Goal: Transaction & Acquisition: Purchase product/service

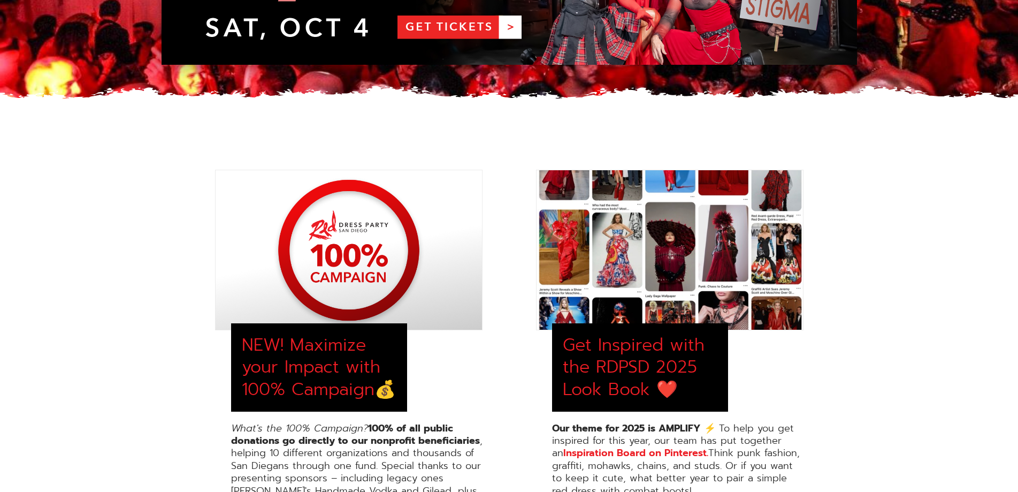
scroll to position [53, 0]
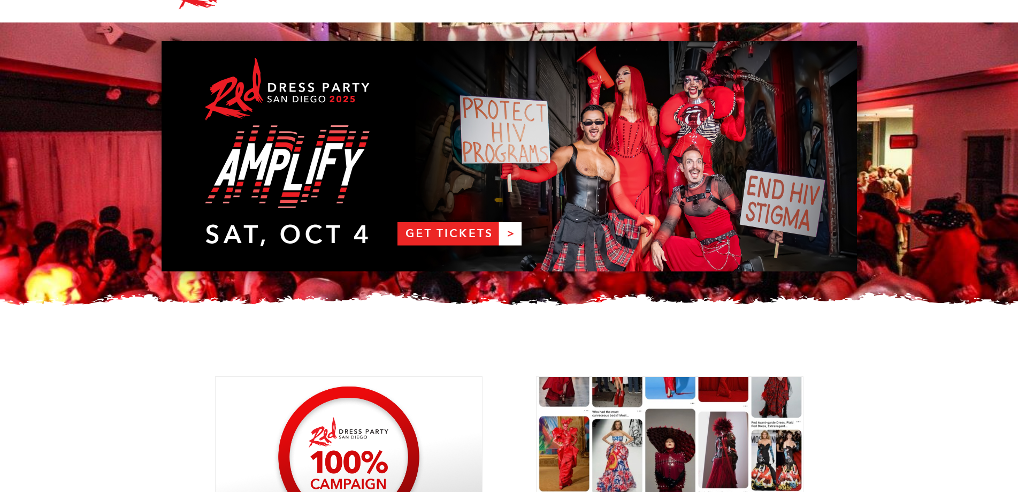
click at [469, 231] on link "RDPSD 2025 Banner" at bounding box center [509, 156] width 695 height 230
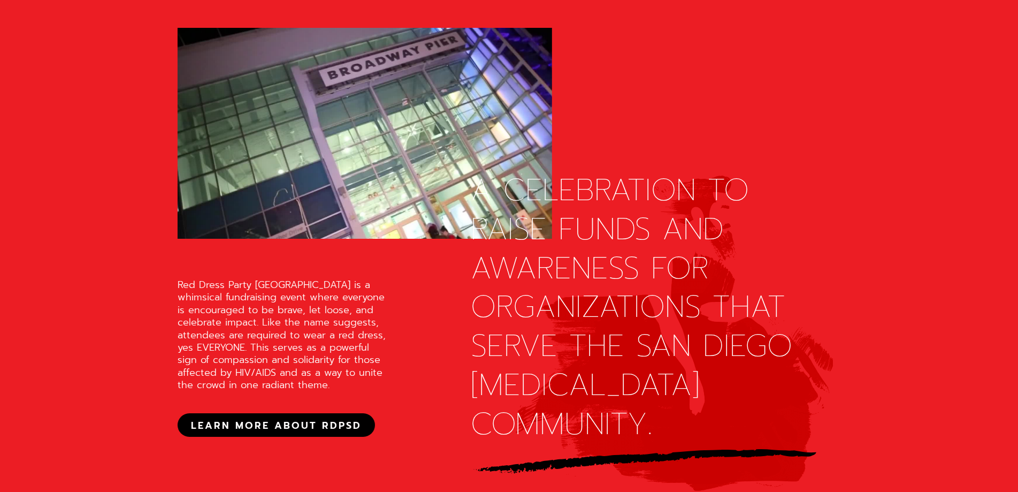
scroll to position [963, 0]
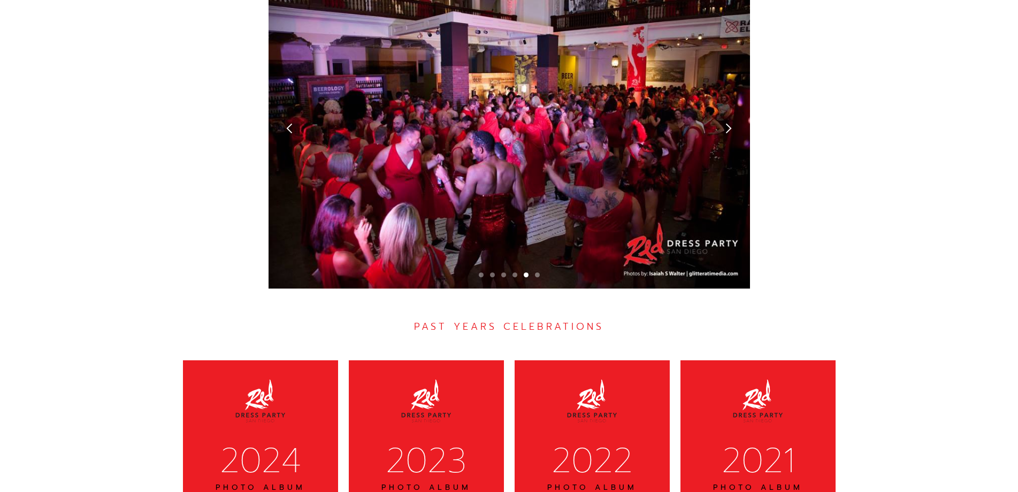
scroll to position [2942, 0]
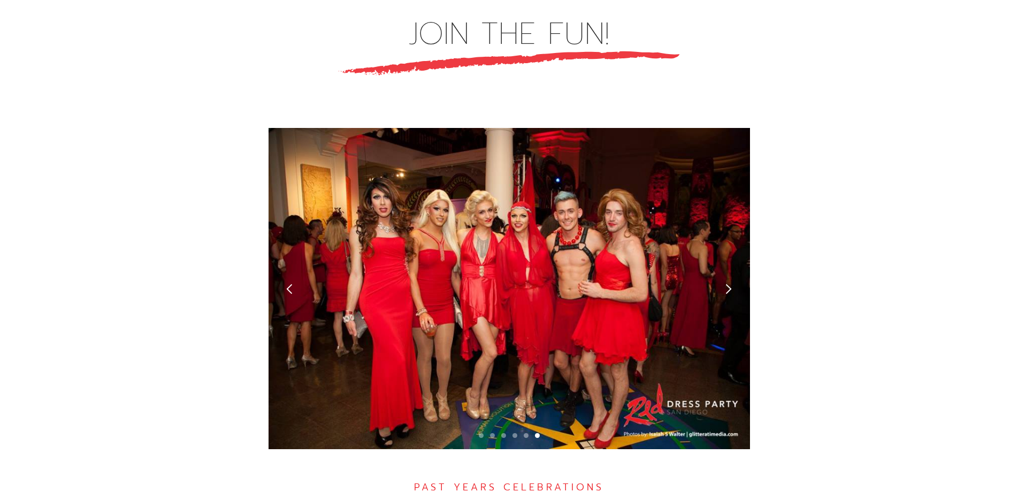
click at [726, 283] on div "next slide" at bounding box center [728, 288] width 11 height 11
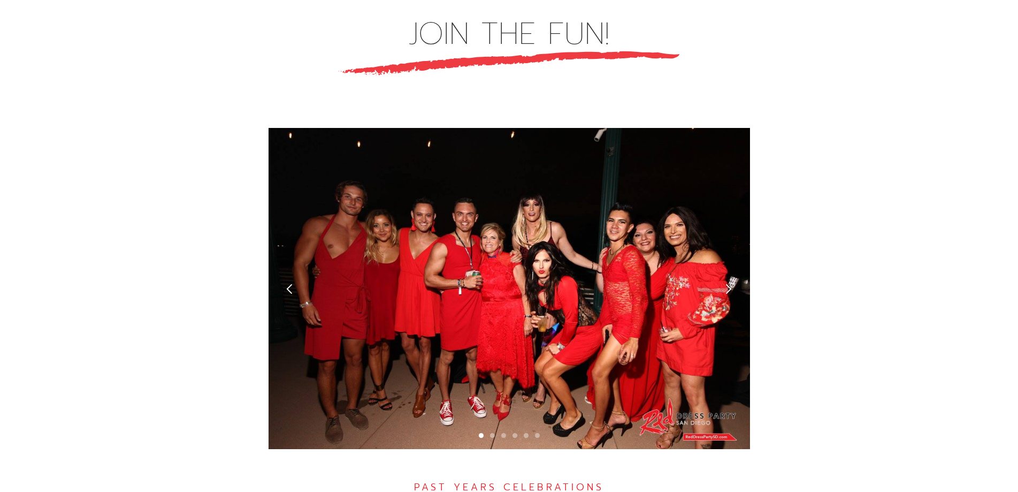
click at [726, 283] on div "next slide" at bounding box center [728, 288] width 11 height 11
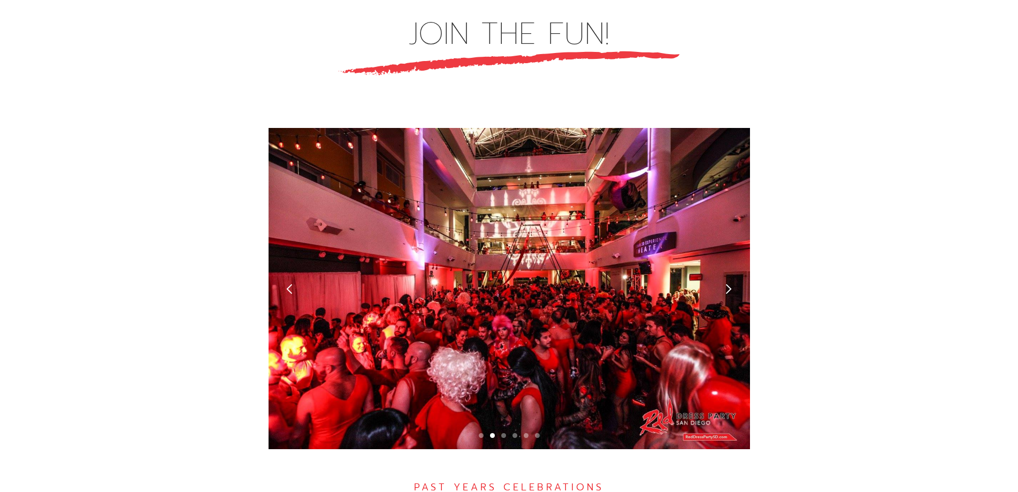
click at [726, 283] on div "next slide" at bounding box center [728, 288] width 11 height 11
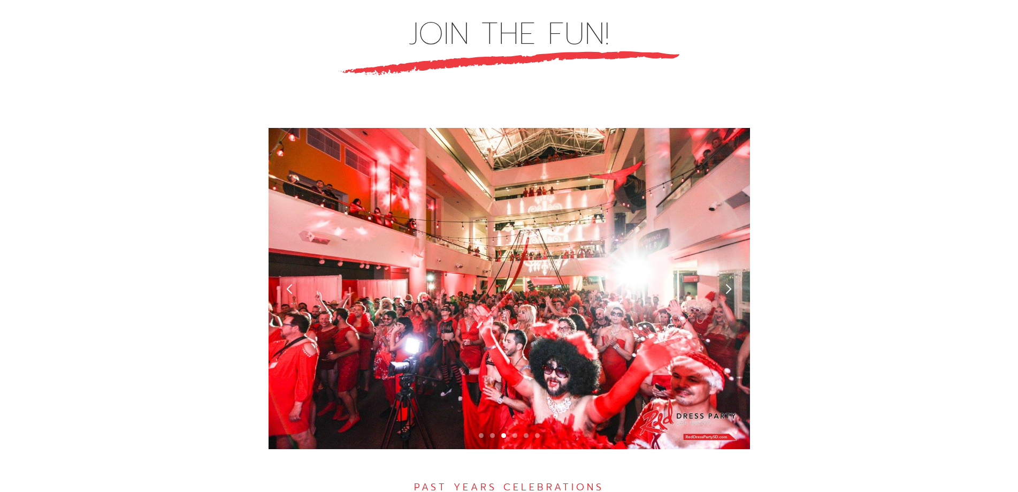
click at [726, 283] on div "next slide" at bounding box center [728, 288] width 11 height 11
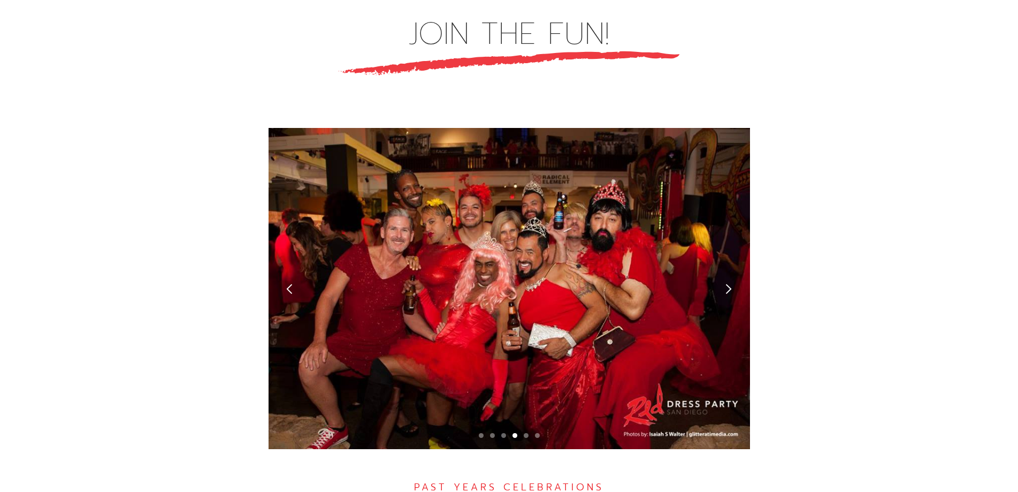
click at [726, 283] on div "next slide" at bounding box center [728, 288] width 11 height 11
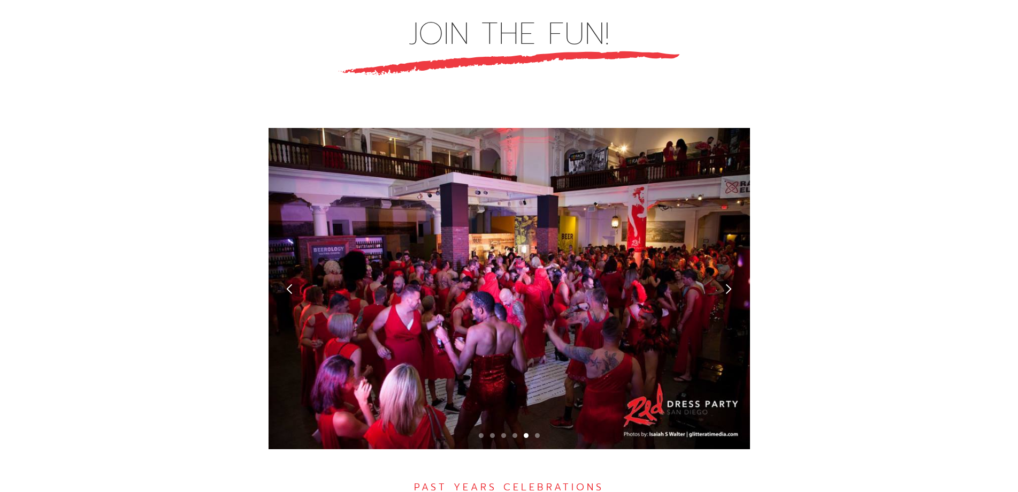
click at [726, 283] on div "next slide" at bounding box center [728, 288] width 11 height 11
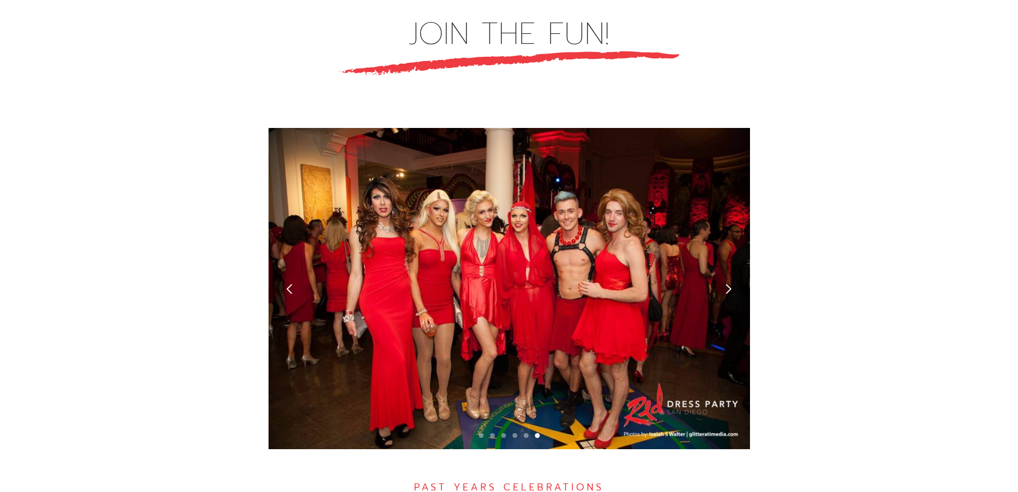
click at [726, 283] on div "next slide" at bounding box center [728, 288] width 11 height 11
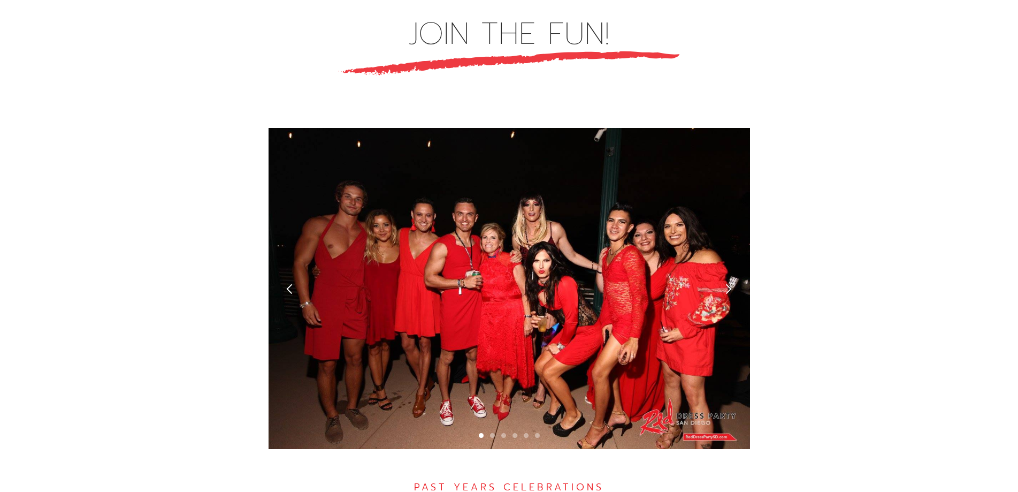
click at [726, 283] on div "next slide" at bounding box center [728, 288] width 11 height 11
